Goal: Information Seeking & Learning: Find specific fact

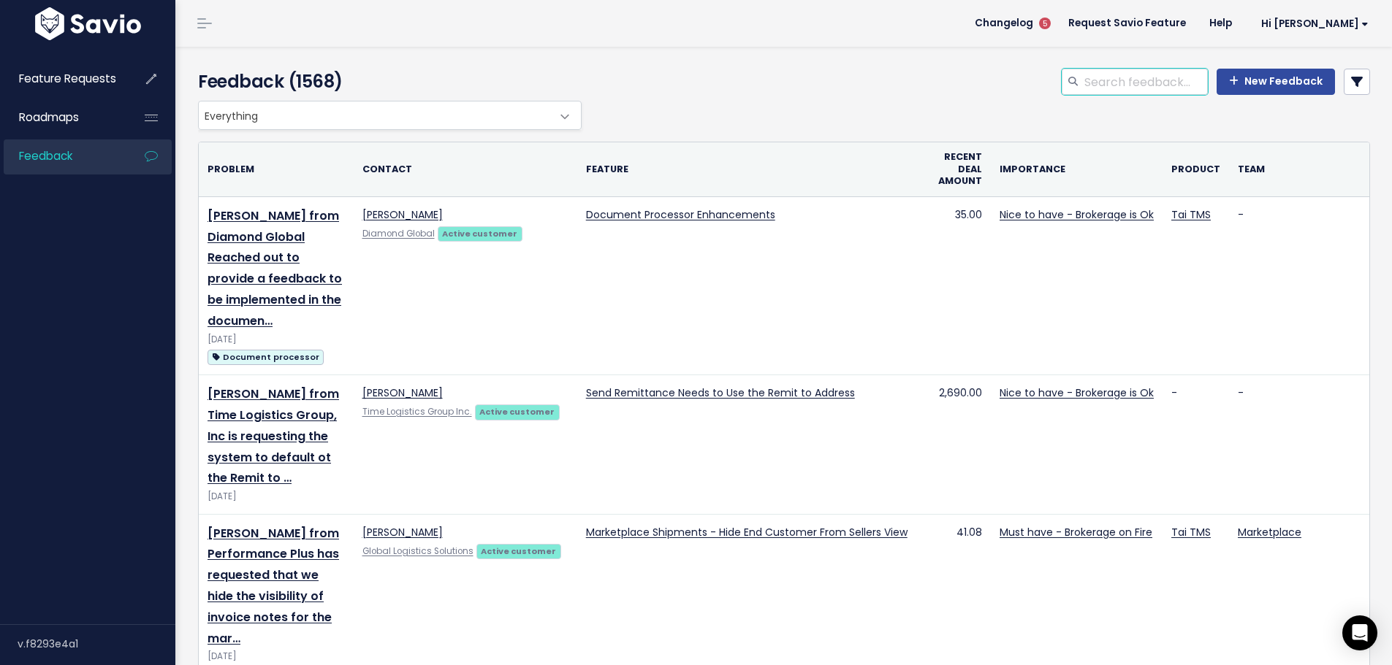
click at [1093, 91] on input "search" at bounding box center [1145, 82] width 125 height 26
type input "lumper denim"
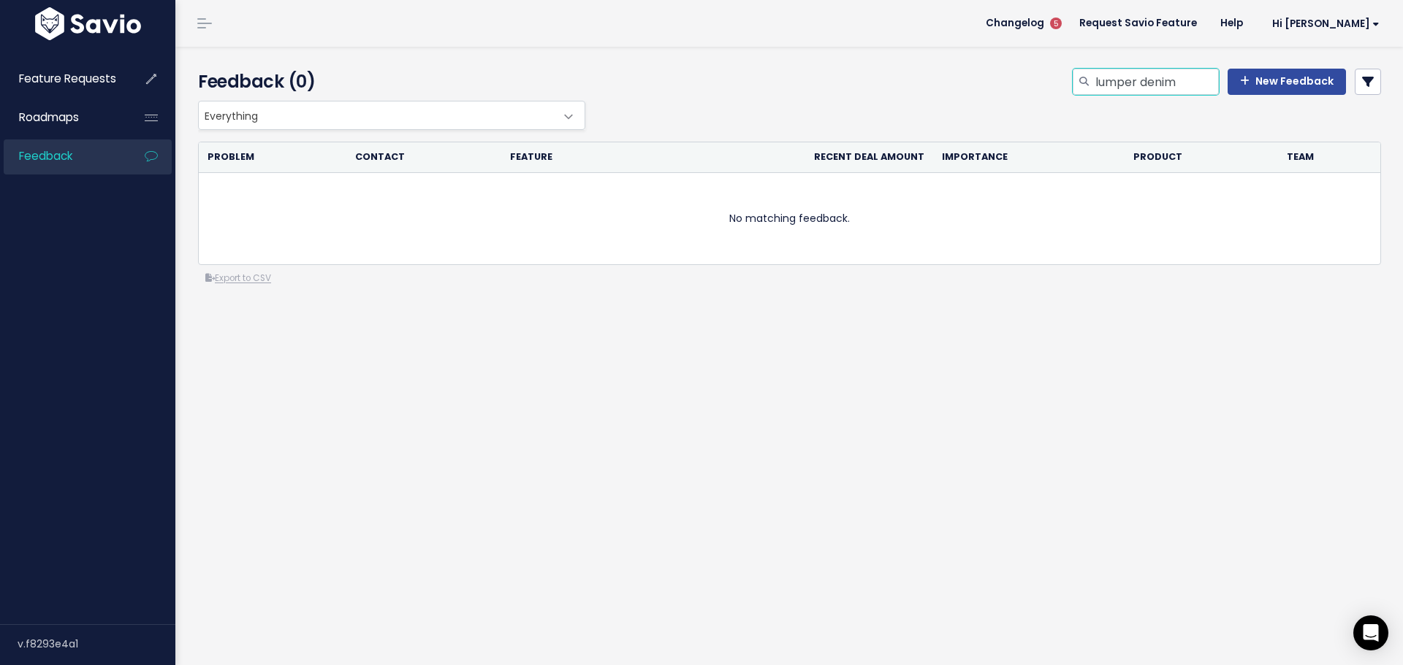
click at [1131, 76] on input "lumper denim" at bounding box center [1156, 82] width 125 height 26
paste input "Customer average days to pay"
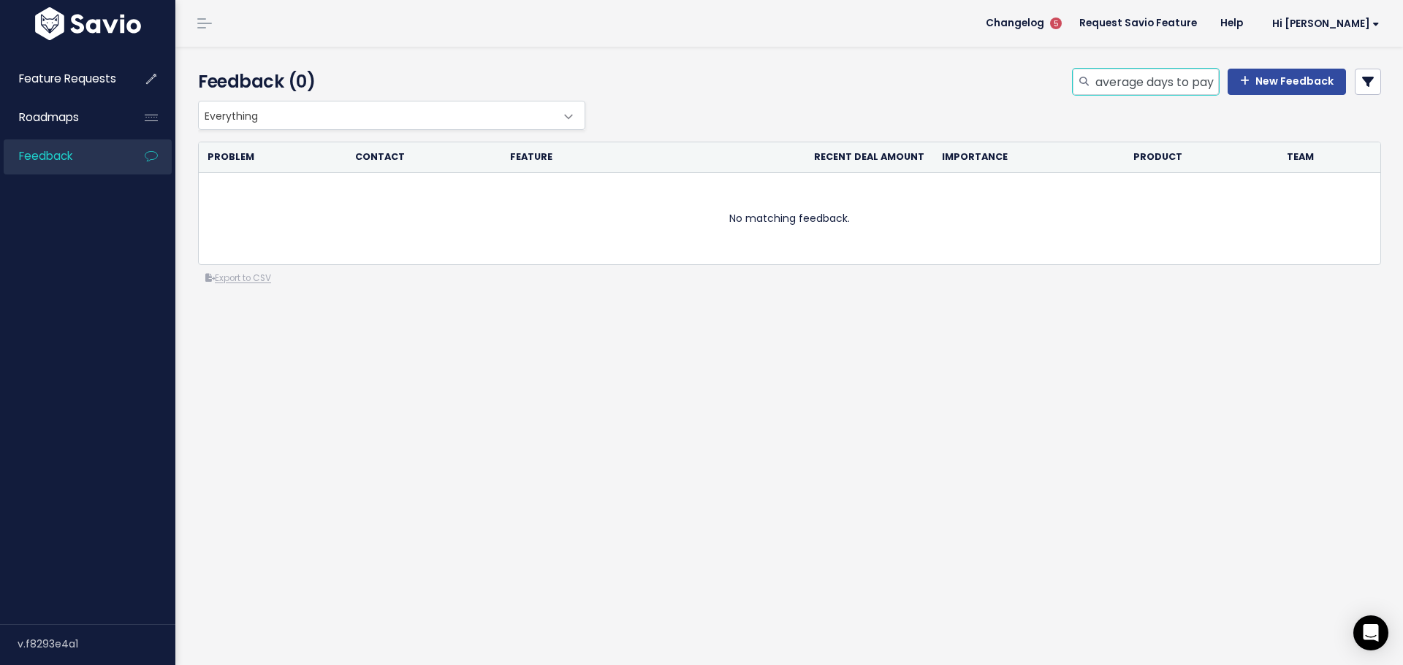
type input "Customer average days to pay"
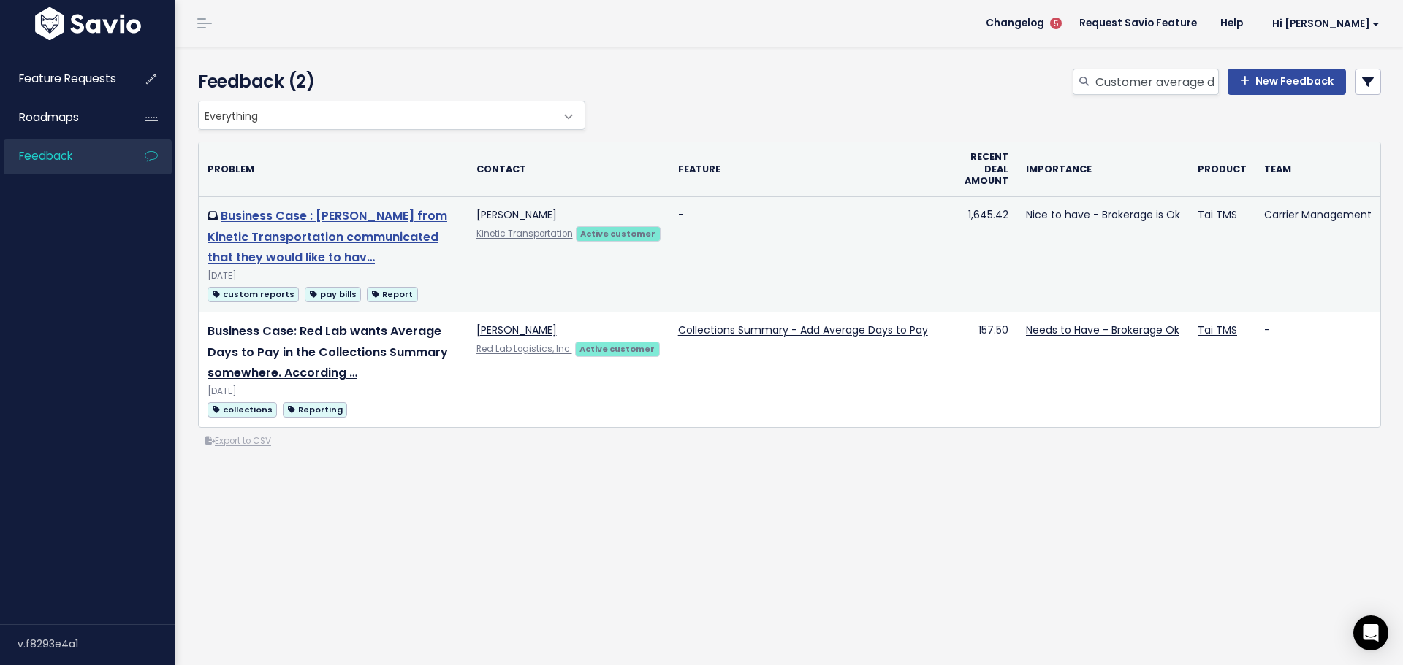
click at [357, 251] on link "Business Case : Alexander Folk from Kinetic Transportation communicated that th…" at bounding box center [327, 236] width 240 height 59
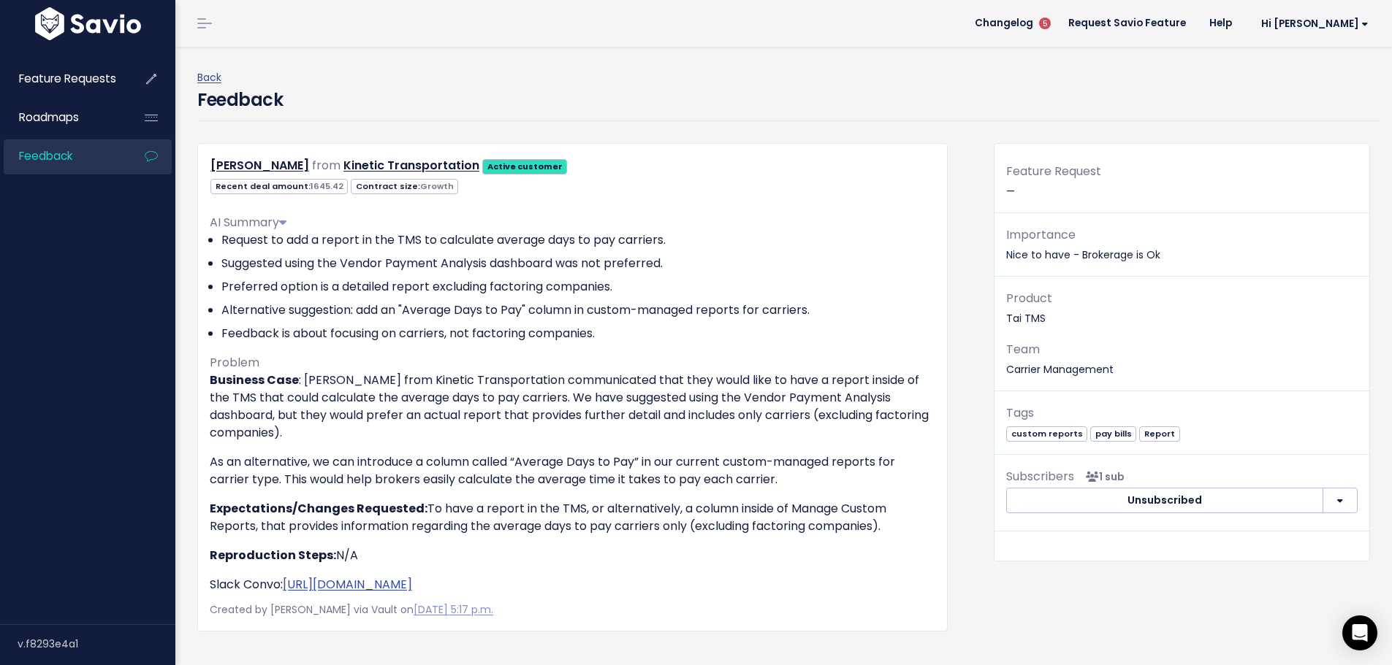
drag, startPoint x: 453, startPoint y: 400, endPoint x: 500, endPoint y: 430, distance: 55.8
click at [500, 430] on p "Business Case : Alexander Folk from Kinetic Transportation communicated that th…" at bounding box center [572, 407] width 725 height 70
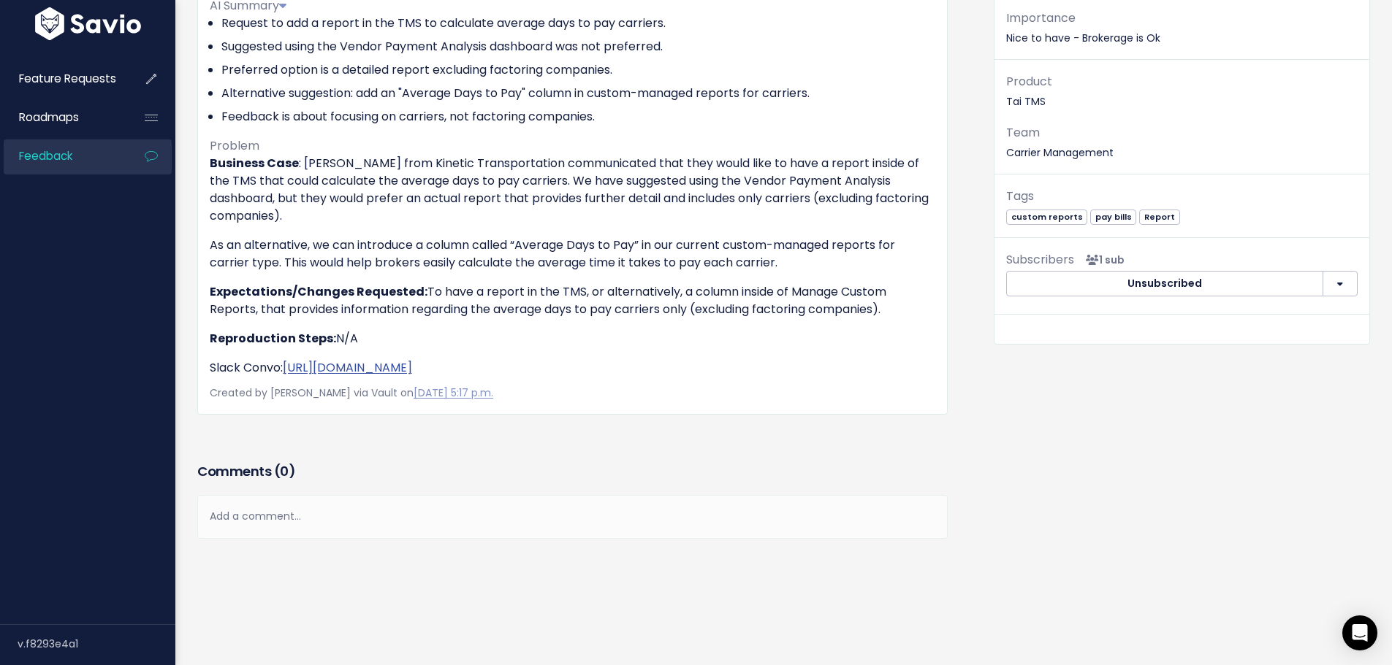
scroll to position [219, 0]
drag, startPoint x: 327, startPoint y: 303, endPoint x: 485, endPoint y: 305, distance: 158.5
click at [485, 305] on p "Expectations/Changes Requested: To have a report in the TMS, or alternatively, …" at bounding box center [572, 298] width 725 height 35
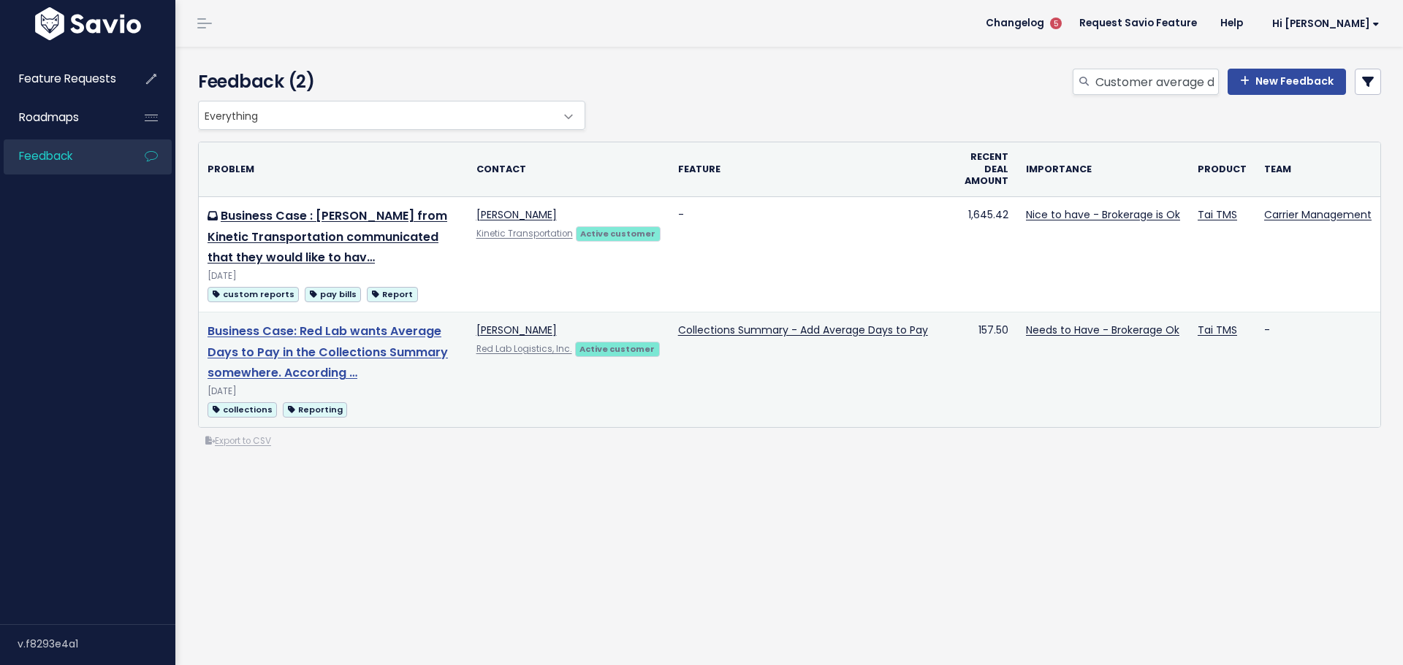
click at [291, 342] on link "Business Case: Red Lab wants Average Days to Pay in the Collections Summary som…" at bounding box center [327, 352] width 240 height 59
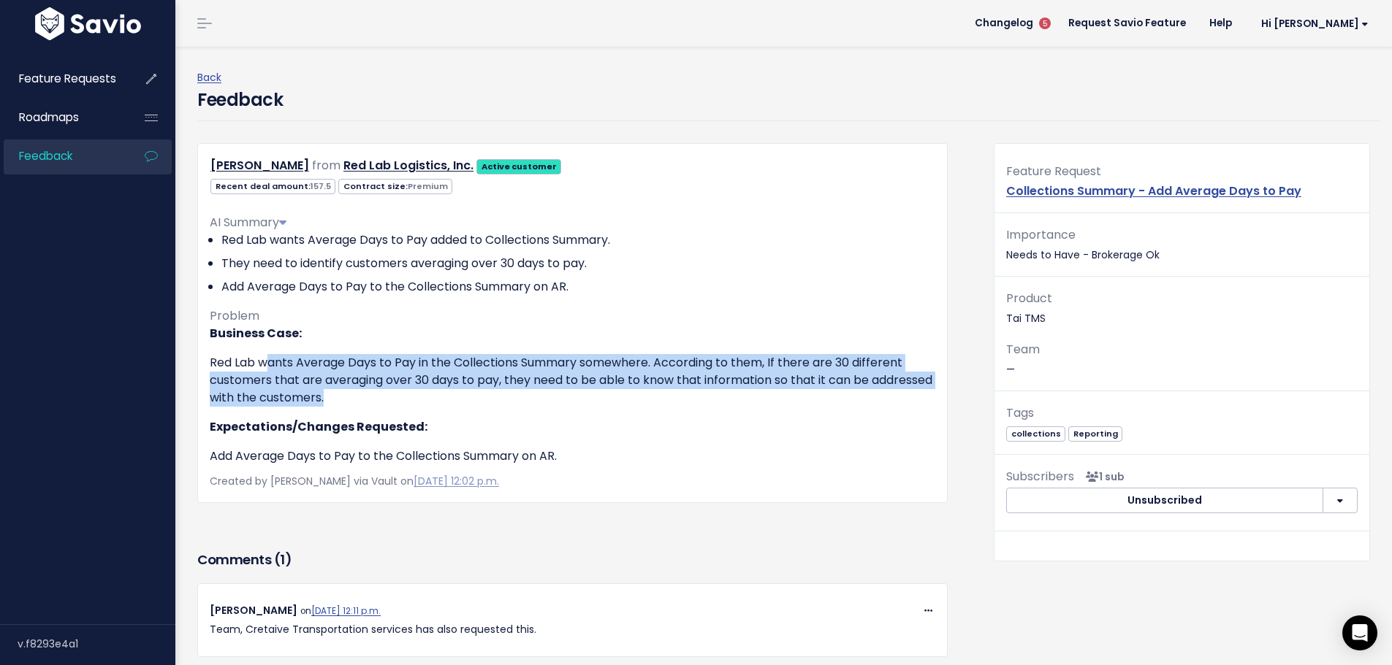
drag, startPoint x: 271, startPoint y: 365, endPoint x: 678, endPoint y: 394, distance: 407.9
click at [678, 394] on p "Red Lab wants Average Days to Pay in the Collections Summary somewhere. Accordi…" at bounding box center [572, 380] width 725 height 53
